Goal: Information Seeking & Learning: Learn about a topic

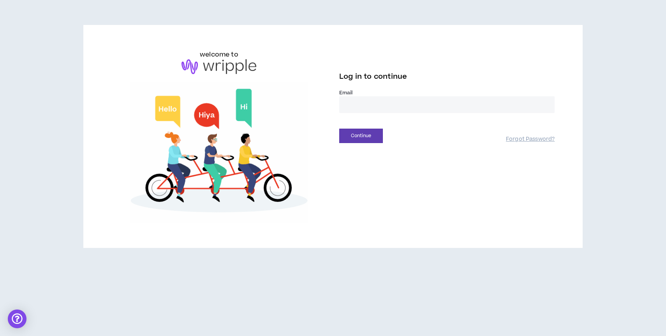
click at [368, 107] on input "email" at bounding box center [446, 104] width 215 height 17
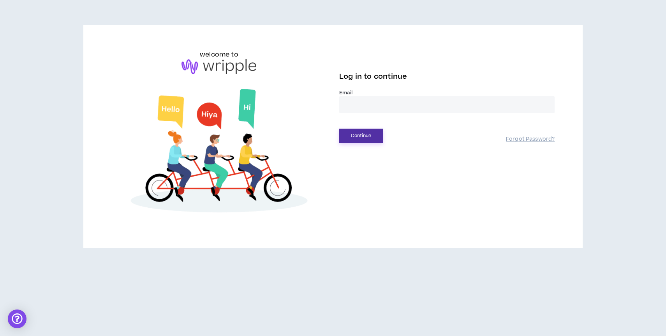
type input "**********"
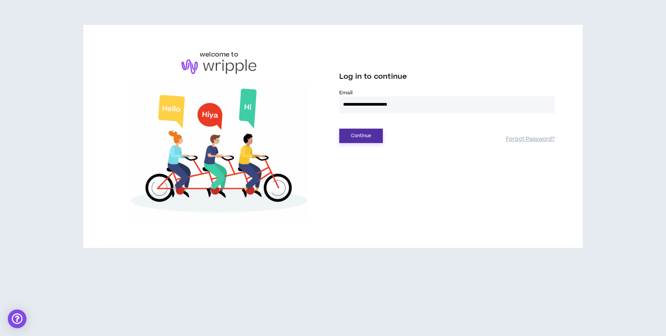
click at [378, 134] on button "Continue" at bounding box center [361, 136] width 44 height 14
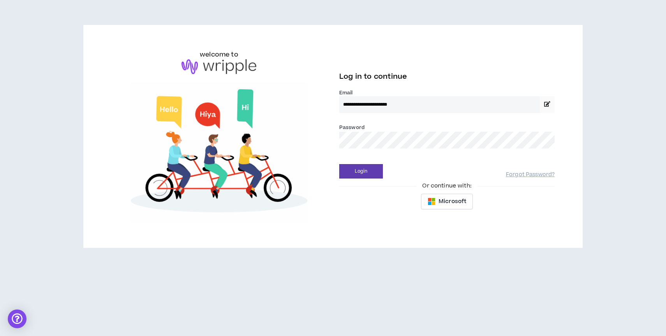
click at [348, 184] on div "Or continue with:" at bounding box center [446, 186] width 215 height 9
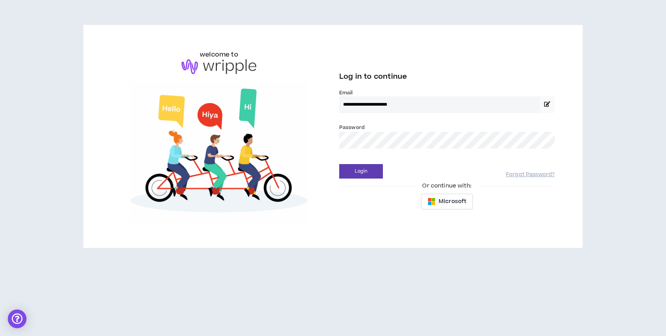
click at [339, 164] on button "Login" at bounding box center [361, 171] width 44 height 14
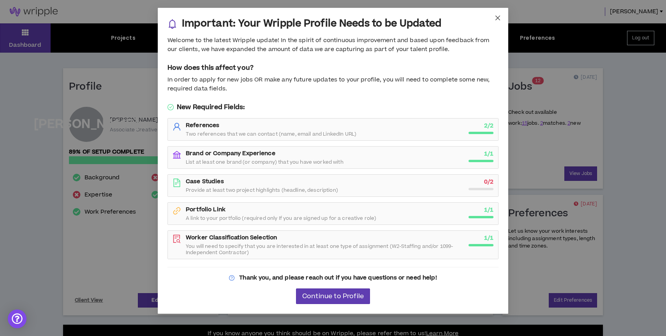
click at [502, 18] on span "Close" at bounding box center [497, 18] width 21 height 21
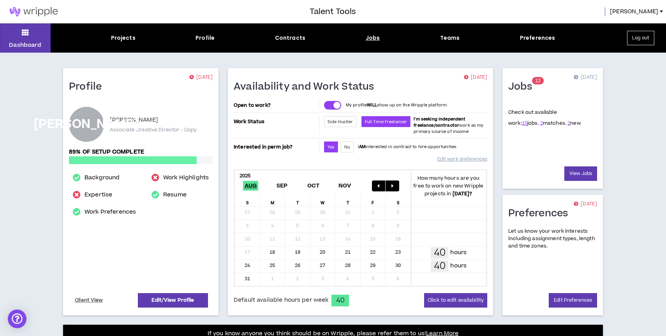
click at [373, 37] on div "Jobs" at bounding box center [373, 38] width 14 height 8
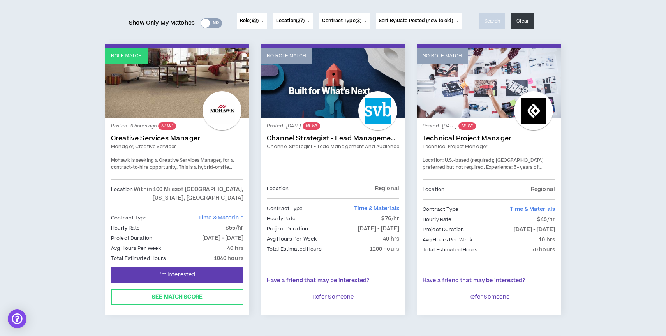
scroll to position [96, 0]
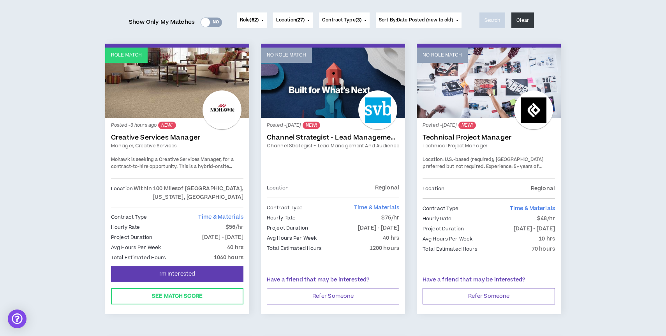
click at [212, 161] on span "Mohawk is seeking a Creative Services Manager, for a contract-to-hire opportuni…" at bounding box center [173, 169] width 124 height 27
click at [148, 162] on span "Mohawk is seeking a Creative Services Manager, for a contract-to-hire opportuni…" at bounding box center [173, 169] width 124 height 27
click at [203, 160] on span "Mohawk is seeking a Creative Services Manager, for a contract-to-hire opportuni…" at bounding box center [173, 169] width 124 height 27
click at [221, 169] on span "Mohawk is seeking a Creative Services Manager, for a contract-to-hire opportuni…" at bounding box center [173, 169] width 124 height 27
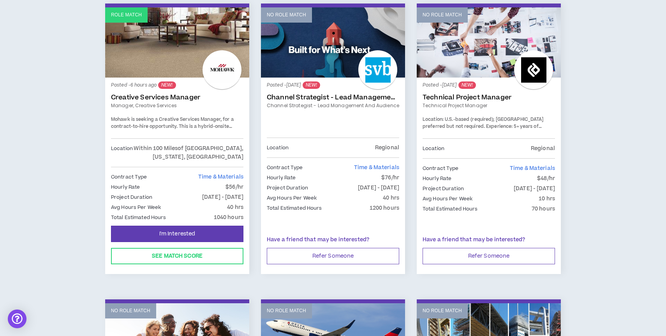
scroll to position [138, 0]
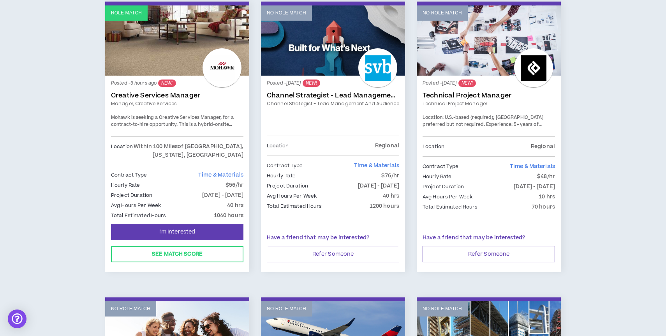
click at [227, 76] on div at bounding box center [222, 67] width 39 height 39
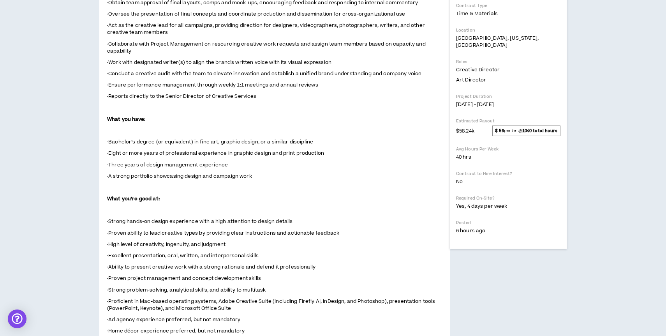
scroll to position [235, 0]
